Goal: Complete application form: Complete application form

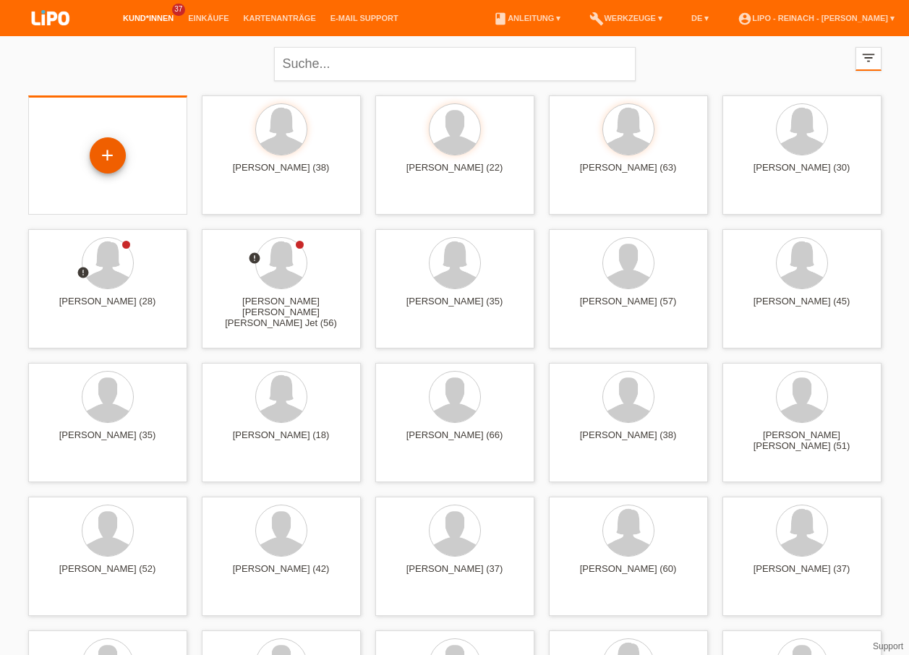
click at [117, 161] on div "+" at bounding box center [108, 155] width 36 height 36
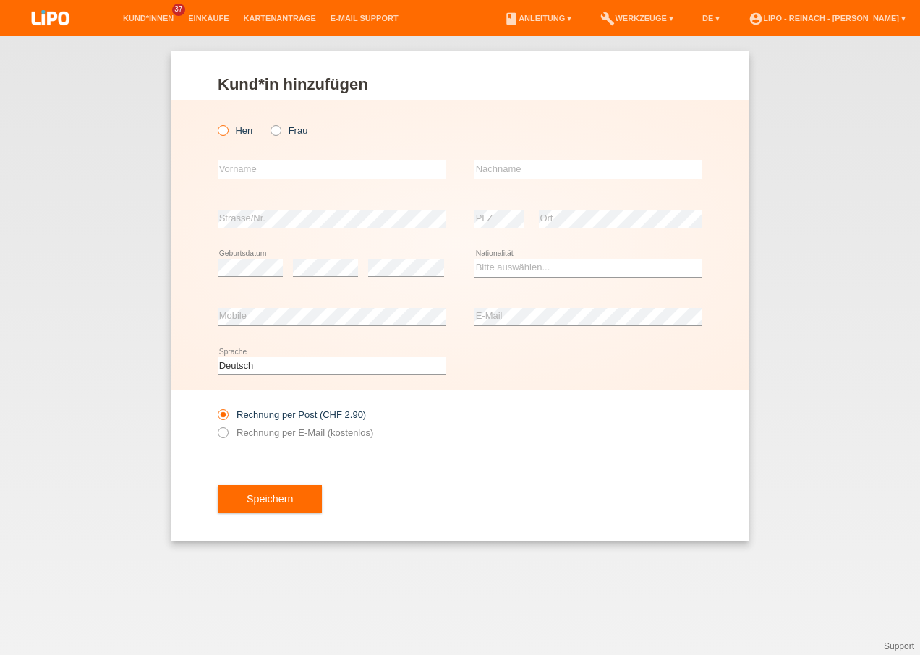
click at [216, 123] on icon at bounding box center [216, 123] width 0 height 0
click at [220, 129] on input "Herr" at bounding box center [222, 129] width 9 height 9
radio input "true"
click at [237, 164] on input "text" at bounding box center [332, 170] width 228 height 18
type input "Hajredin"
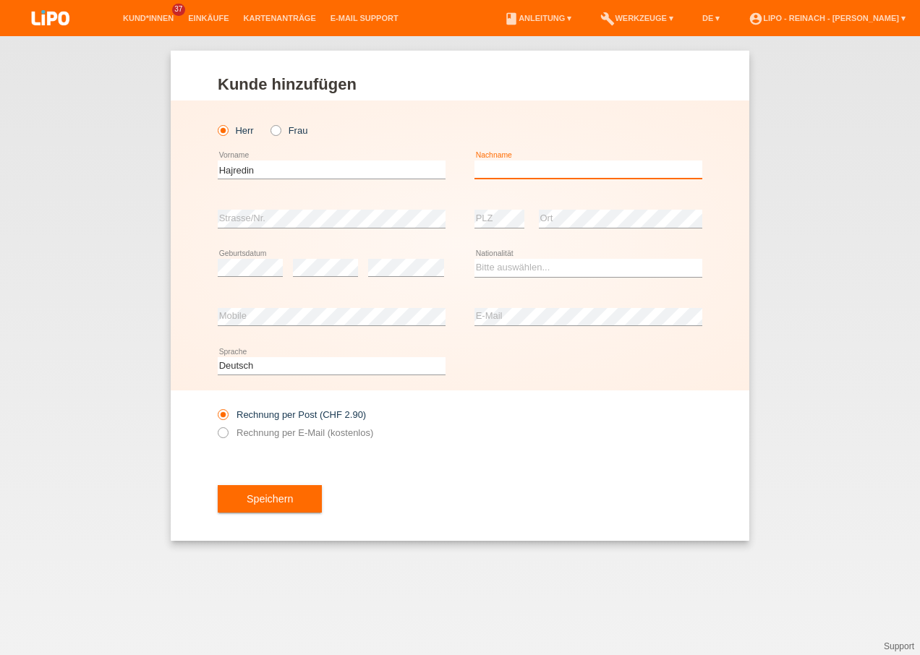
click at [503, 170] on input "text" at bounding box center [589, 170] width 228 height 18
type input "Rahmani"
click at [505, 272] on select "Bitte auswählen... Schweiz Deutschland Liechtenstein Österreich ------------ Af…" at bounding box center [589, 267] width 228 height 17
select select "MK"
click at [475, 259] on select "Bitte auswählen... Schweiz Deutschland Liechtenstein Österreich ------------ Af…" at bounding box center [589, 267] width 228 height 17
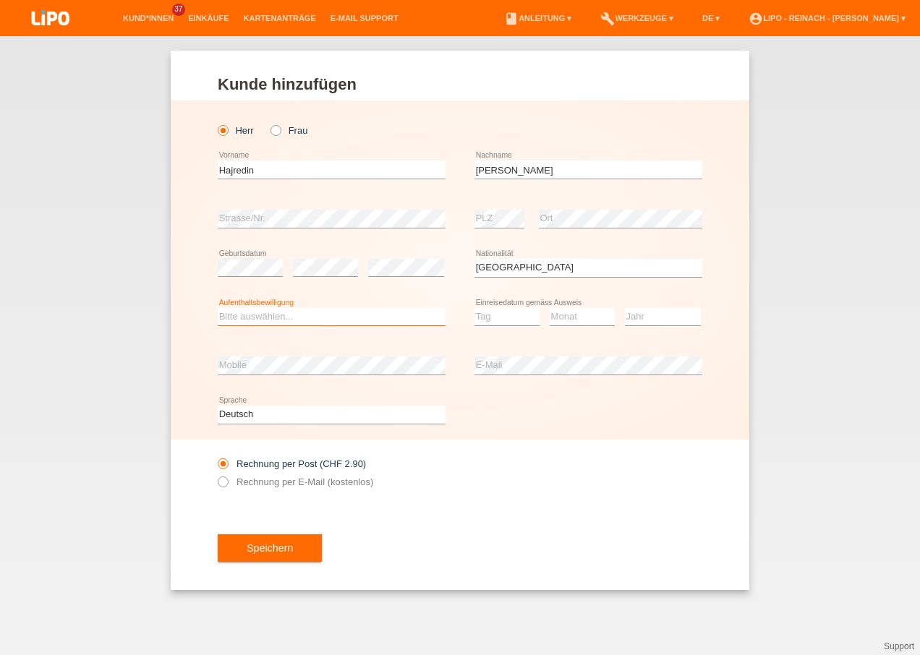
click at [273, 320] on select "Bitte auswählen... C B B - Flüchtlingsstatus Andere" at bounding box center [332, 316] width 228 height 17
select select "C"
click at [218, 308] on select "Bitte auswählen... C B B - Flüchtlingsstatus Andere" at bounding box center [332, 316] width 228 height 17
click at [511, 327] on div "Tag 01 02 03 04 05 06 07 08 09 10 11 12 13 14 15 16" at bounding box center [507, 317] width 65 height 49
click at [511, 316] on select "Tag 01 02 03 04 05 06 07 08 09 10 11" at bounding box center [507, 316] width 65 height 17
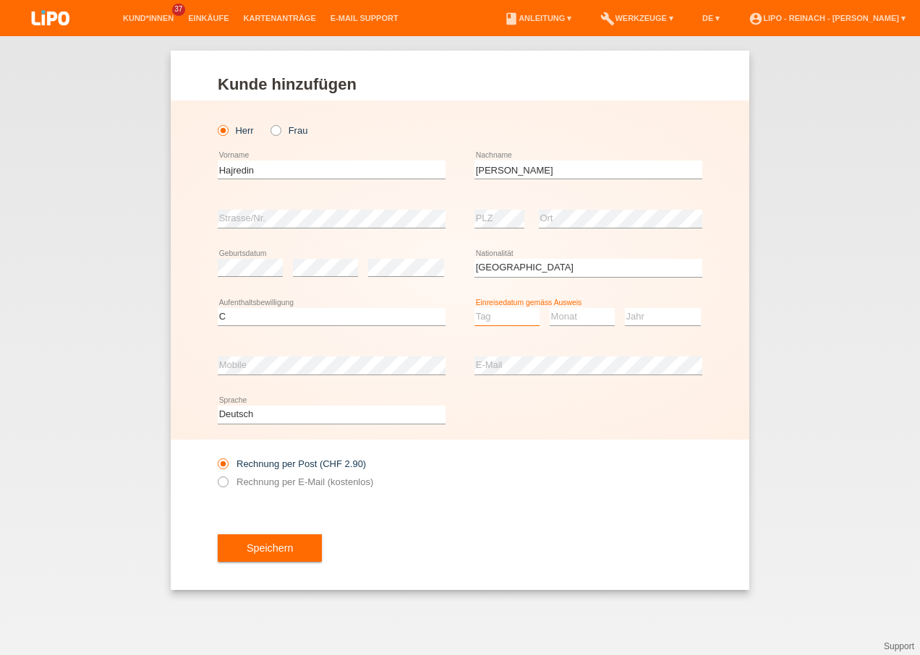
select select "09"
click at [475, 308] on select "Tag 01 02 03 04 05 06 07 08 09 10 11" at bounding box center [507, 316] width 65 height 17
click at [581, 318] on select "Monat 01 02 03 04 05 06 07 08 09 10 11" at bounding box center [582, 316] width 65 height 17
select select "03"
click at [550, 308] on select "Monat 01 02 03 04 05 06 07 08 09 10 11" at bounding box center [582, 316] width 65 height 17
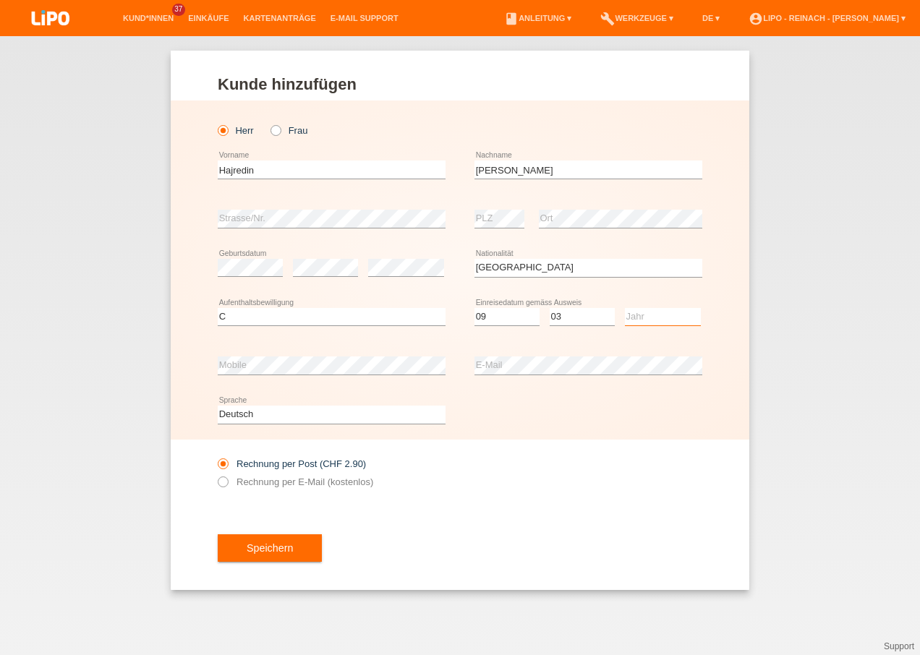
click at [650, 318] on select "Jahr 2025 2024 2023 2022 2021 2020 2019 2018 2017 2016 2015 2014 2013 2012 2011…" at bounding box center [663, 316] width 76 height 17
select select "1987"
click at [625, 308] on select "Jahr 2025 2024 2023 2022 2021 2020 2019 2018 2017 2016 2015 2014 2013 2012 2011…" at bounding box center [663, 316] width 76 height 17
click at [216, 475] on icon at bounding box center [216, 475] width 0 height 0
click at [274, 537] on button "Speichern" at bounding box center [270, 548] width 104 height 27
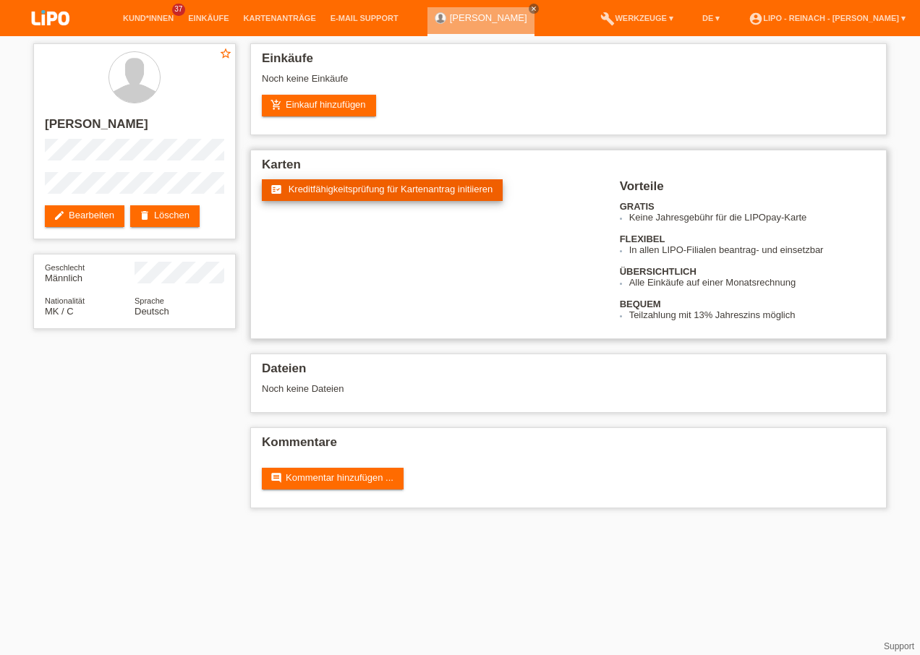
click at [404, 192] on span "Kreditfähigkeitsprüfung für Kartenantrag initiieren" at bounding box center [391, 189] width 205 height 11
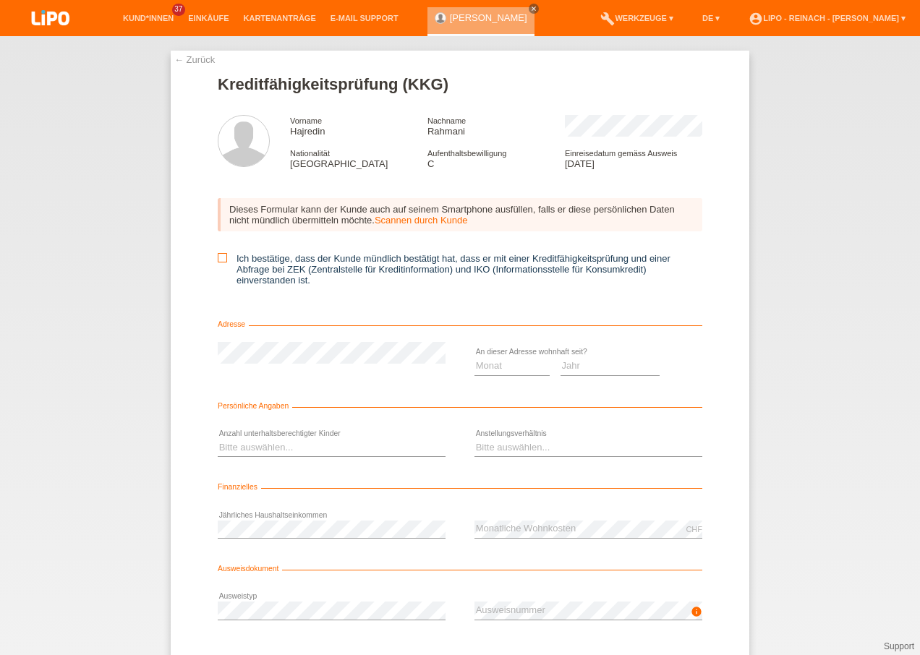
click at [219, 255] on icon at bounding box center [222, 257] width 9 height 9
click at [219, 255] on input "Ich bestätige, dass der Kunde mündlich bestätigt hat, dass er mit einer Kreditf…" at bounding box center [222, 257] width 9 height 9
checkbox input "true"
drag, startPoint x: 482, startPoint y: 361, endPoint x: 485, endPoint y: 370, distance: 9.8
click at [482, 361] on select "Monat 01 02 03 04 05 06 07 08 09 10" at bounding box center [512, 365] width 75 height 17
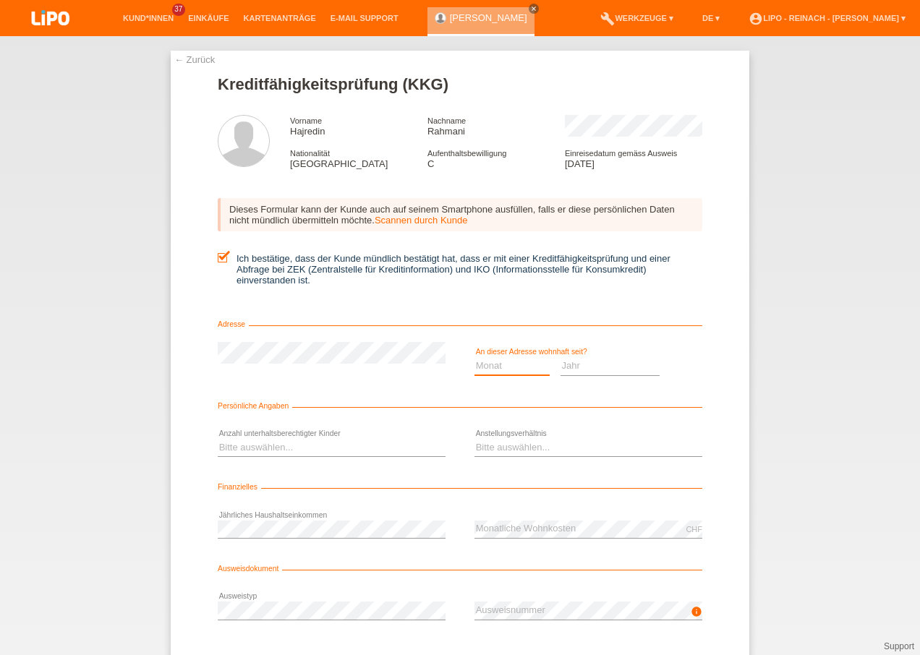
select select "01"
click at [475, 357] on select "Monat 01 02 03 04 05 06 07 08 09 10" at bounding box center [512, 365] width 75 height 17
drag, startPoint x: 564, startPoint y: 362, endPoint x: 587, endPoint y: 365, distance: 22.6
click at [564, 362] on select "Jahr 2025 2024 2023 2022 2021 2020 2019 2018 2017 2016 2015 2014 2013 2012 2011…" at bounding box center [611, 365] width 100 height 17
click at [597, 365] on select "Jahr 2025 2024 2023 2022 2021 2020 2019 2018 2017 2016 2015 2014 2013 2012 2011…" at bounding box center [611, 365] width 100 height 17
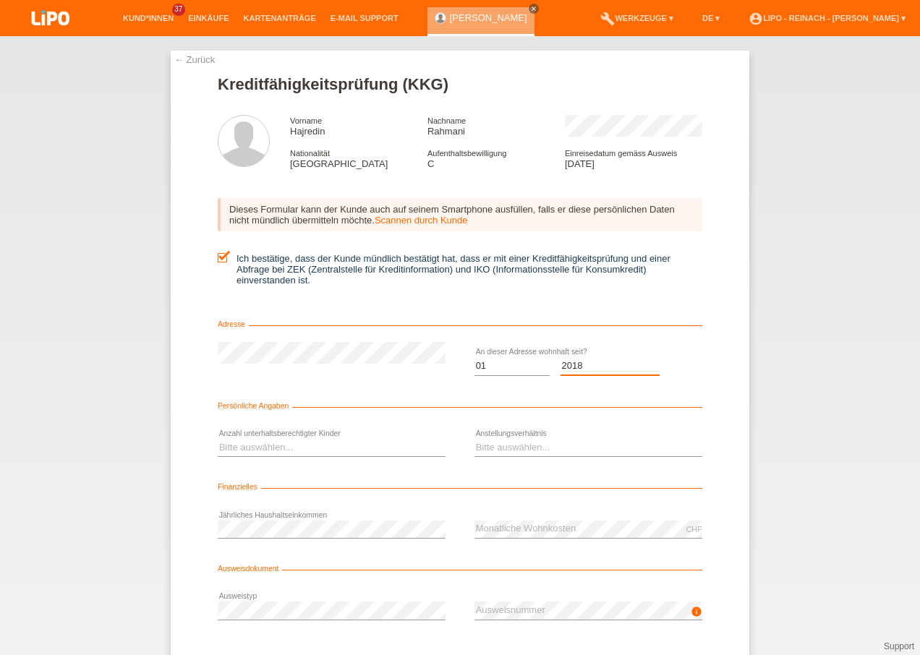
click at [631, 365] on select "Jahr 2025 2024 2023 2022 2021 2020 2019 2018 2017 2016 2015 2014 2013 2012 2011…" at bounding box center [611, 365] width 100 height 17
select select "2008"
click at [561, 357] on select "Jahr 2025 2024 2023 2022 2021 2020 2019 2018 2017 2016 2015 2014 2013 2012 2011…" at bounding box center [611, 365] width 100 height 17
click at [271, 446] on select "Bitte auswählen... 0 1 2 3 4 5 6 7 8 9" at bounding box center [332, 447] width 228 height 17
select select "0"
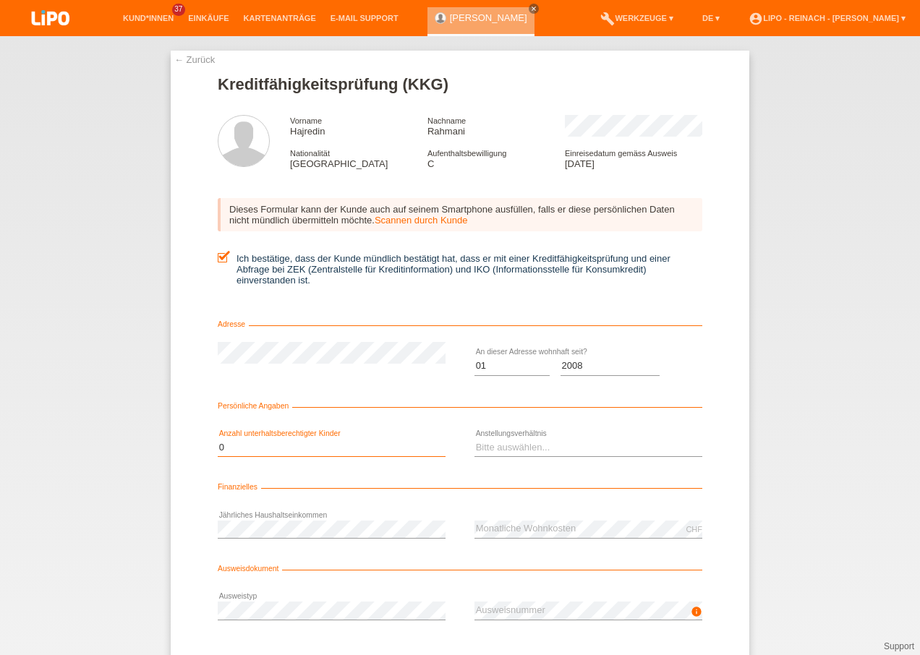
click at [218, 439] on select "Bitte auswählen... 0 1 2 3 4 5 6 7 8 9" at bounding box center [332, 447] width 228 height 17
click at [516, 458] on div "Bitte auswählen... Unbefristet Befristet Lehrling/Student Pensioniert Nicht arb…" at bounding box center [589, 448] width 228 height 49
click at [517, 448] on select "Bitte auswählen... Unbefristet Befristet Lehrling/Student Pensioniert Nicht arb…" at bounding box center [589, 447] width 228 height 17
select select "UNLIMITED"
click at [475, 439] on select "Bitte auswählen... Unbefristet Befristet Lehrling/Student Pensioniert Nicht arb…" at bounding box center [589, 447] width 228 height 17
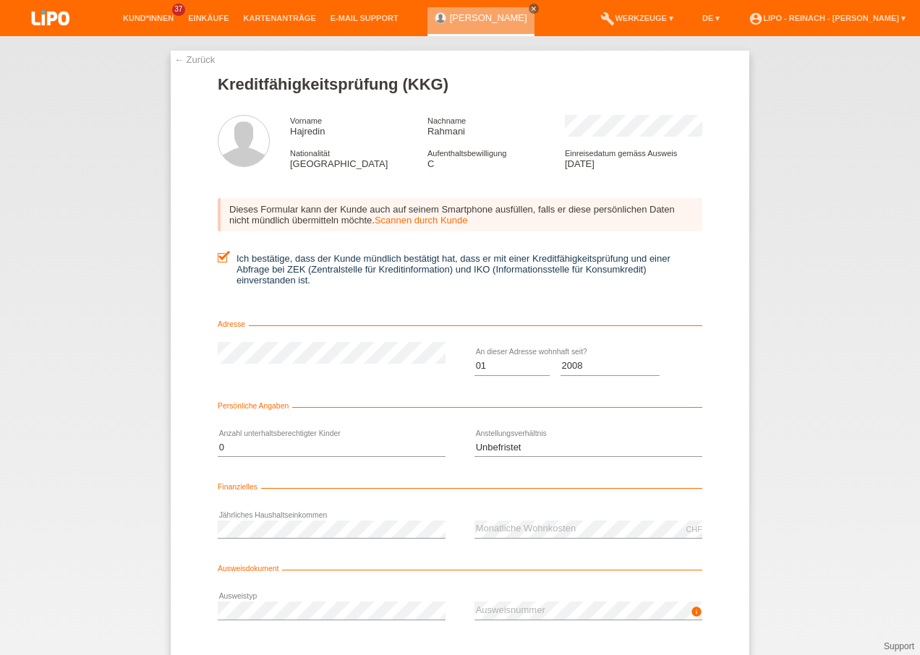
click at [879, 480] on div "← Zurück Kreditfähigkeitsprüfung (KKG) Vorname Hajredin Nachname Rahmani Nation…" at bounding box center [460, 345] width 920 height 619
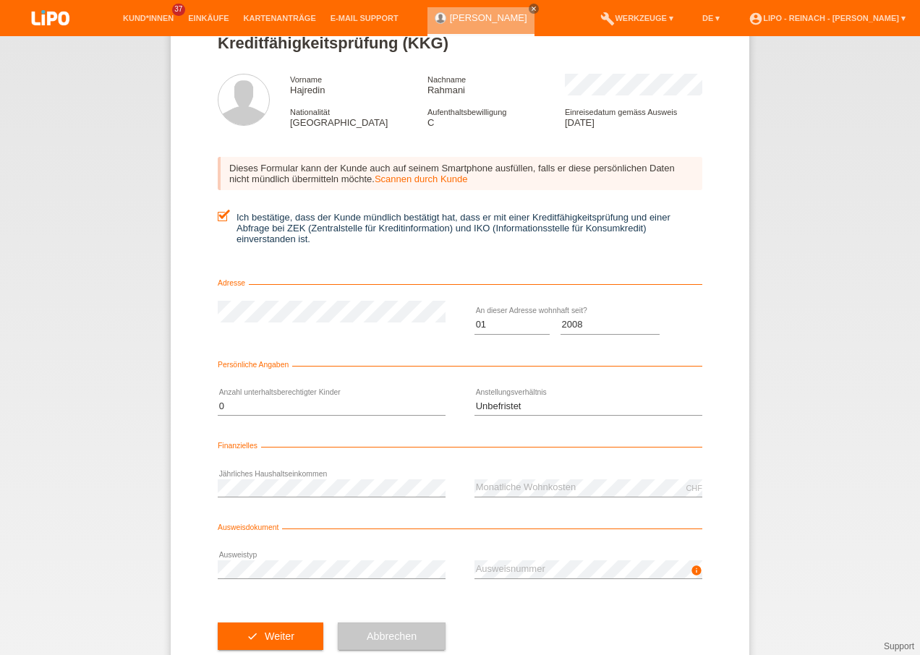
scroll to position [79, 0]
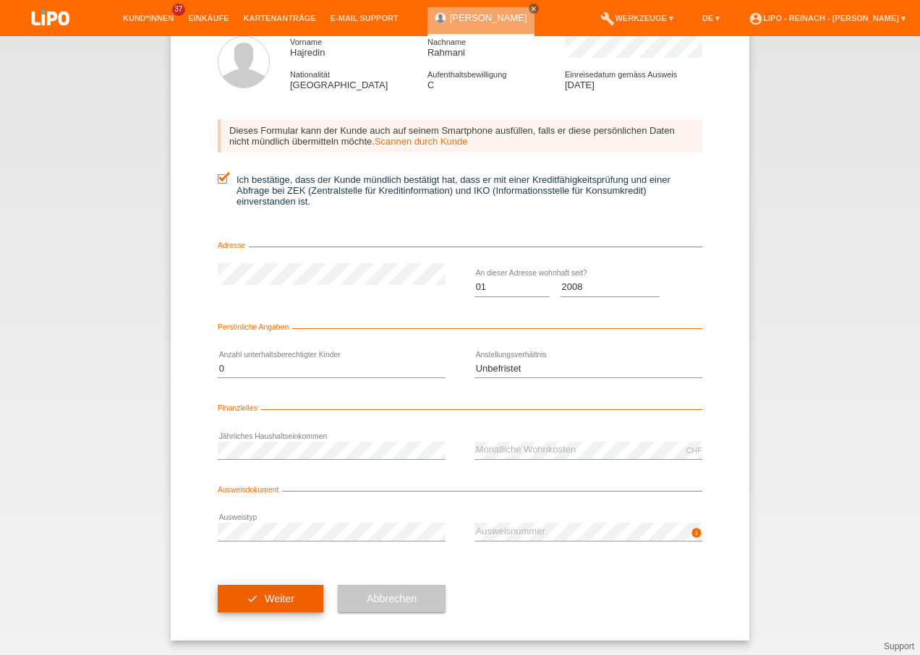
click at [271, 597] on span "Weiter" at bounding box center [280, 599] width 30 height 12
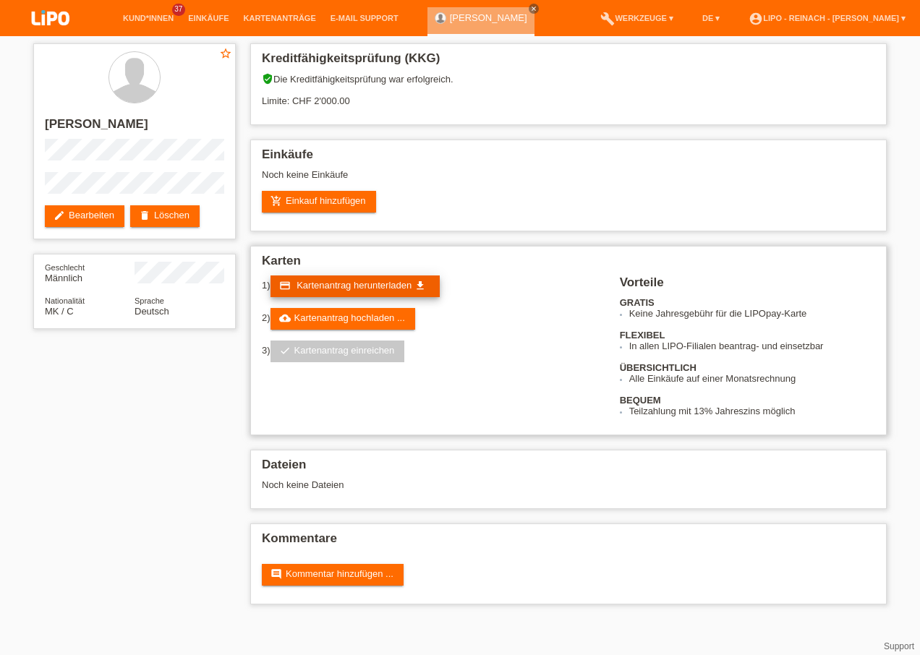
click at [369, 284] on span "Kartenantrag herunterladen" at bounding box center [354, 285] width 115 height 11
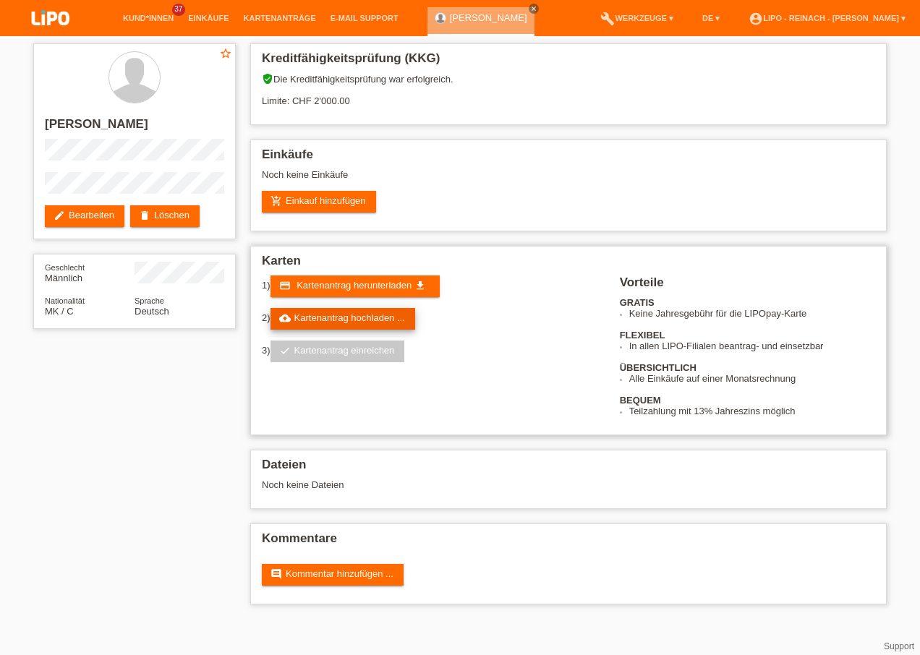
click at [341, 320] on link "cloud_upload Kartenantrag hochladen ..." at bounding box center [343, 319] width 145 height 22
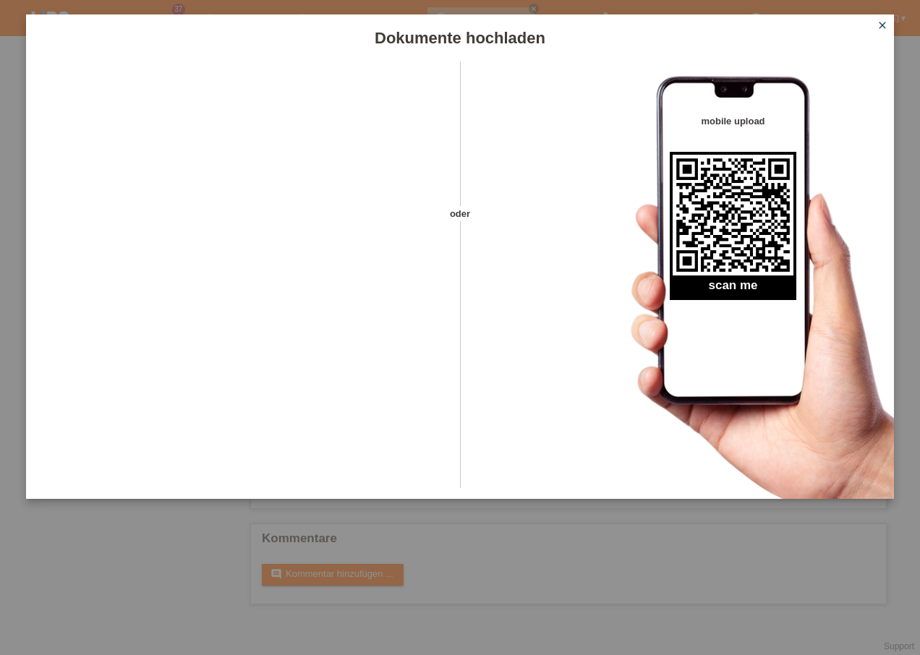
click at [886, 22] on icon "close" at bounding box center [883, 26] width 12 height 12
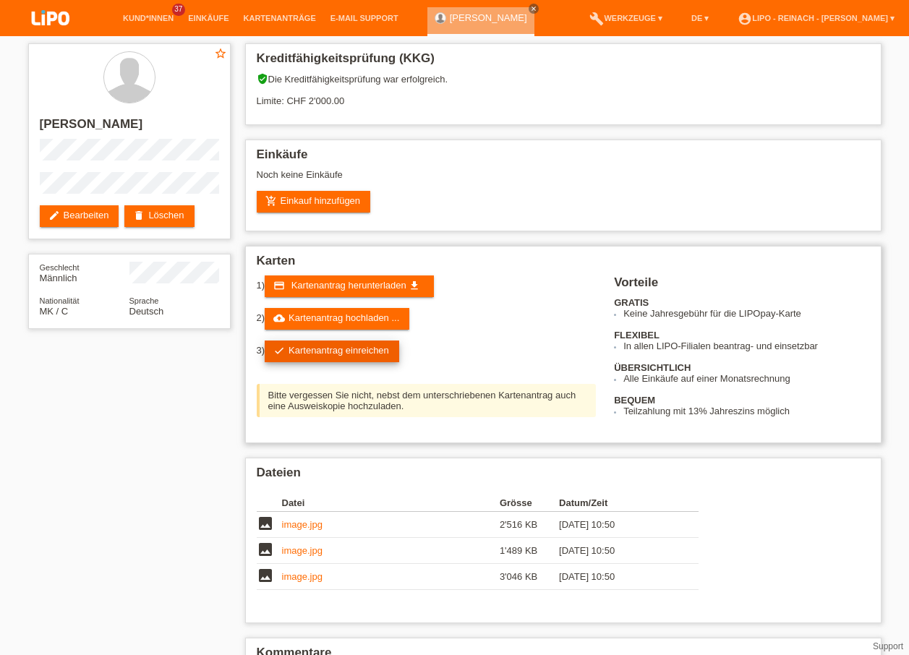
click at [373, 354] on link "check Kartenantrag einreichen" at bounding box center [332, 352] width 135 height 22
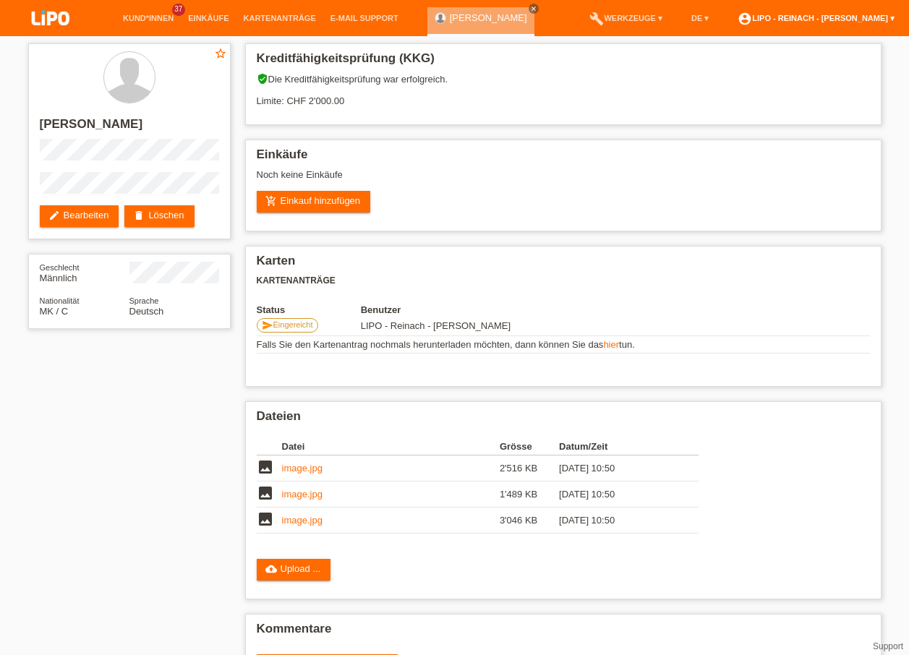
click at [824, 16] on link "account_circle LIPO - Reinach - [PERSON_NAME] ▾" at bounding box center [816, 18] width 171 height 9
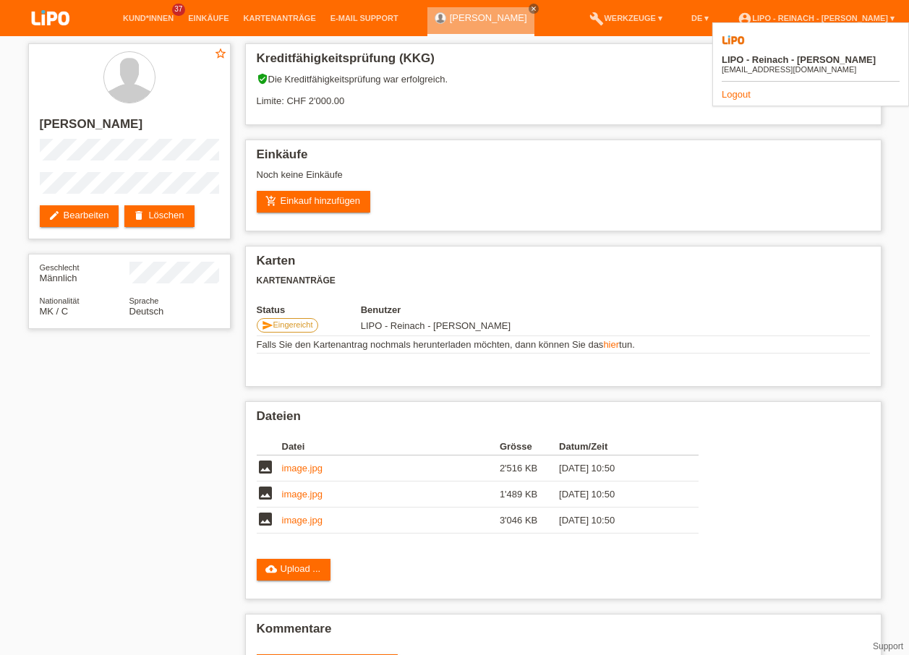
click at [737, 89] on link "Logout" at bounding box center [736, 94] width 29 height 11
